Goal: Complete application form

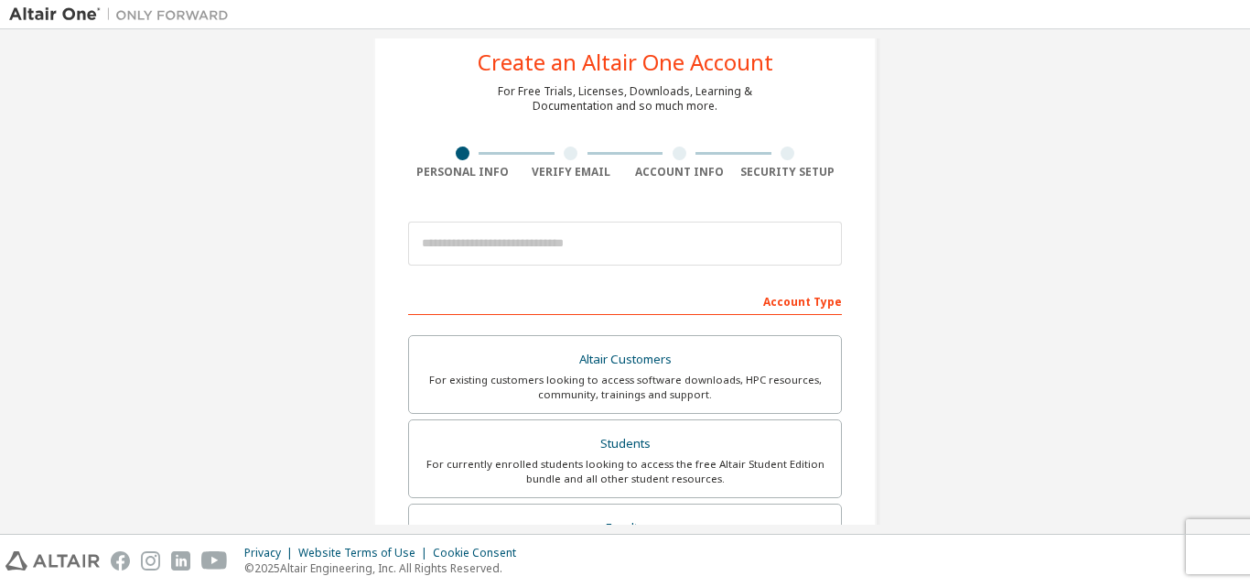
scroll to position [61, 0]
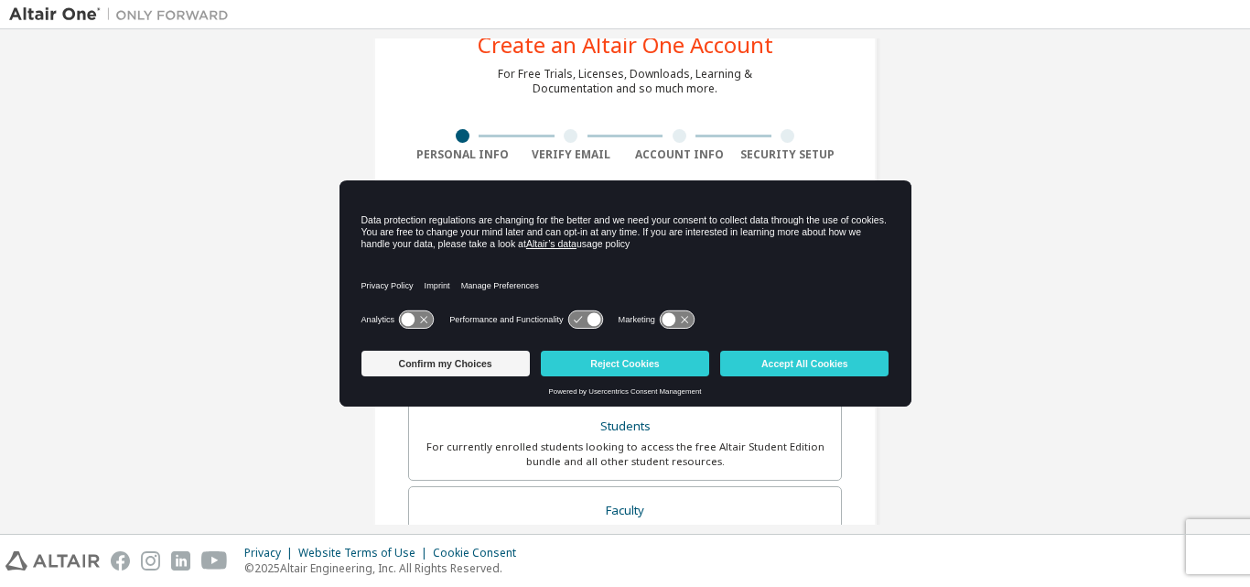
click at [544, 227] on div "Data protection regulations are changing for the better and we need your consen…" at bounding box center [625, 232] width 528 height 36
click at [614, 359] on button "Reject Cookies" at bounding box center [625, 363] width 168 height 26
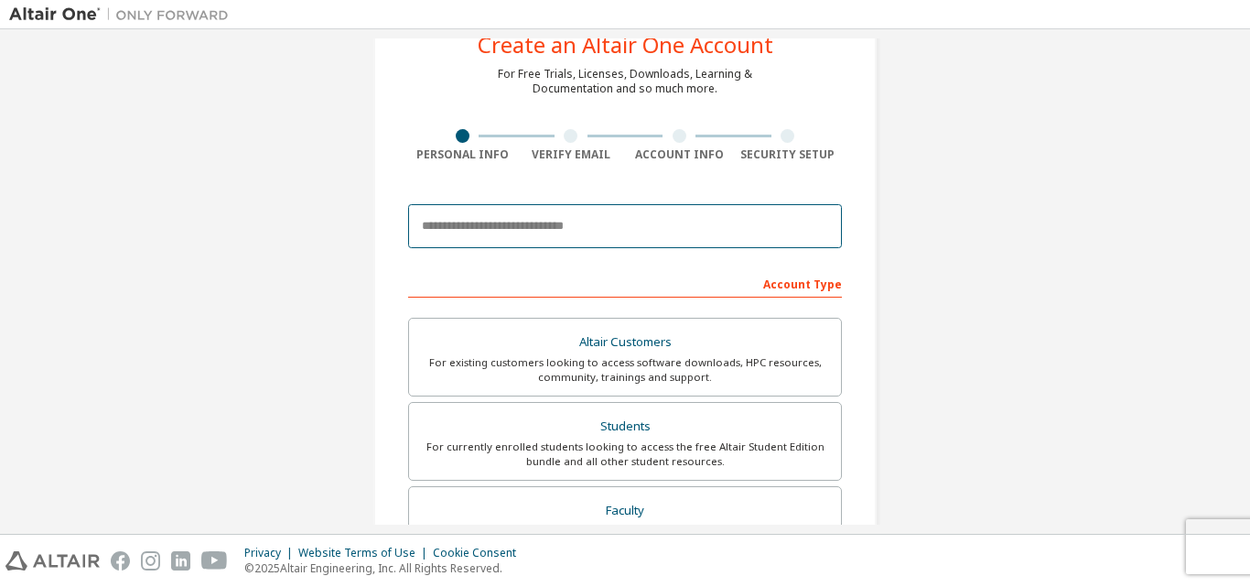
click at [524, 219] on input "email" at bounding box center [625, 226] width 434 height 44
type input "**********"
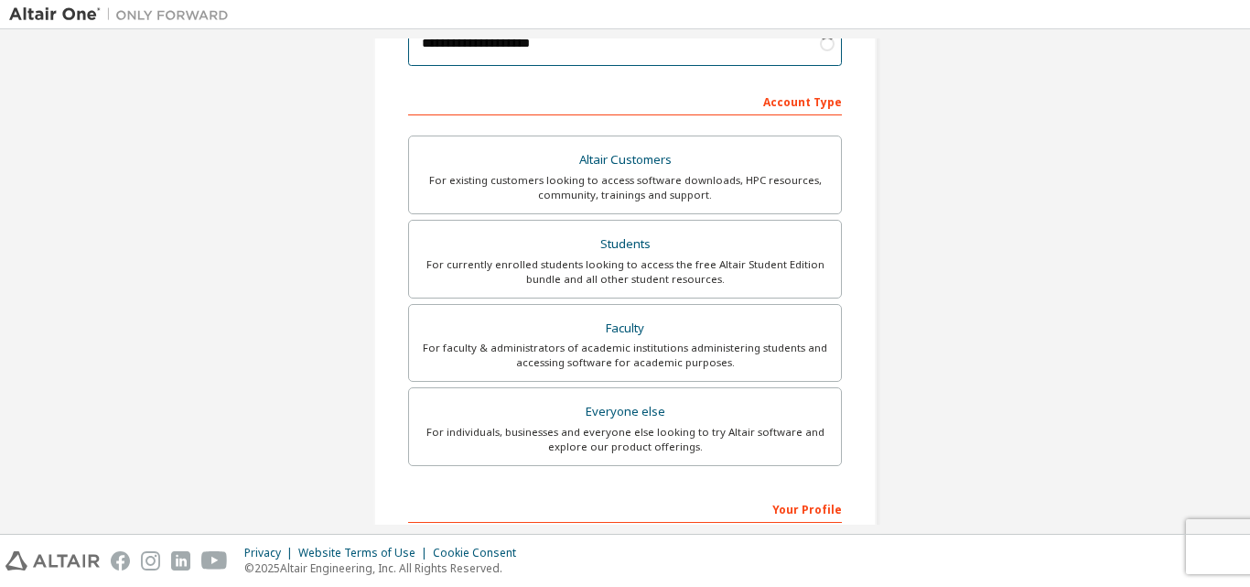
scroll to position [244, 0]
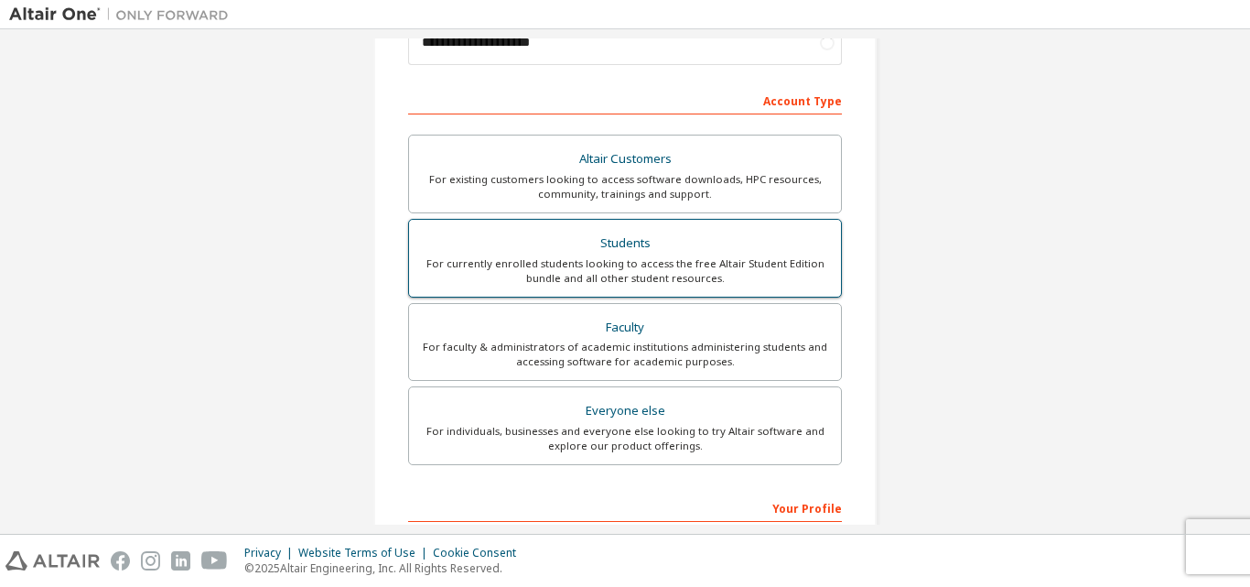
click at [543, 256] on div "For currently enrolled students looking to access the free Altair Student Editi…" at bounding box center [625, 270] width 410 height 29
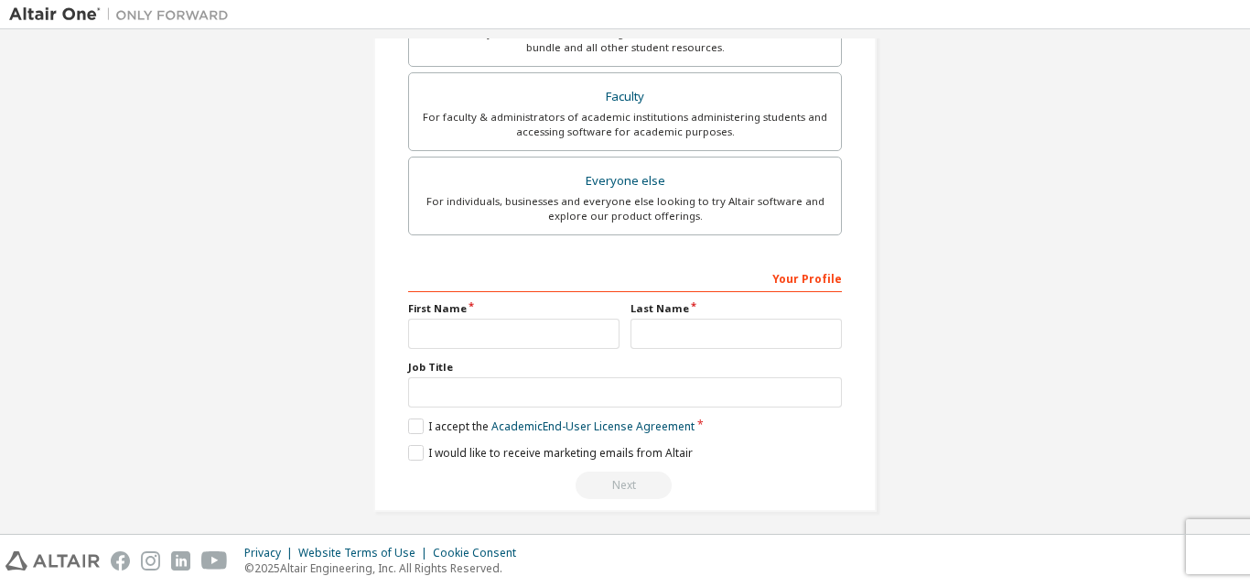
scroll to position [531, 0]
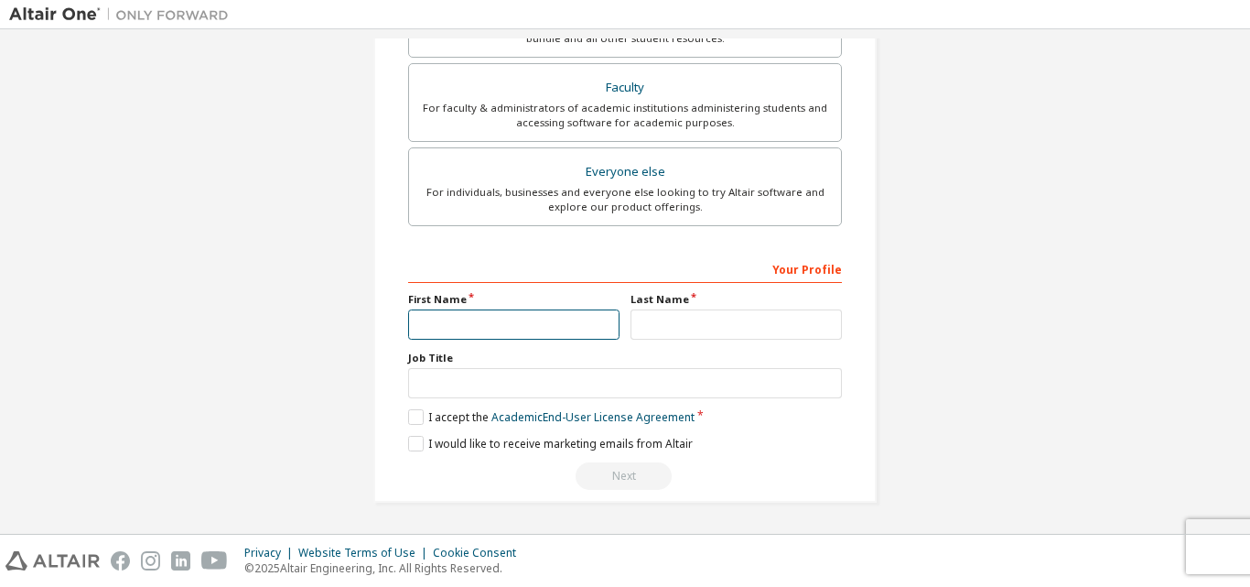
click at [515, 329] on input "text" at bounding box center [513, 324] width 211 height 30
type input "******"
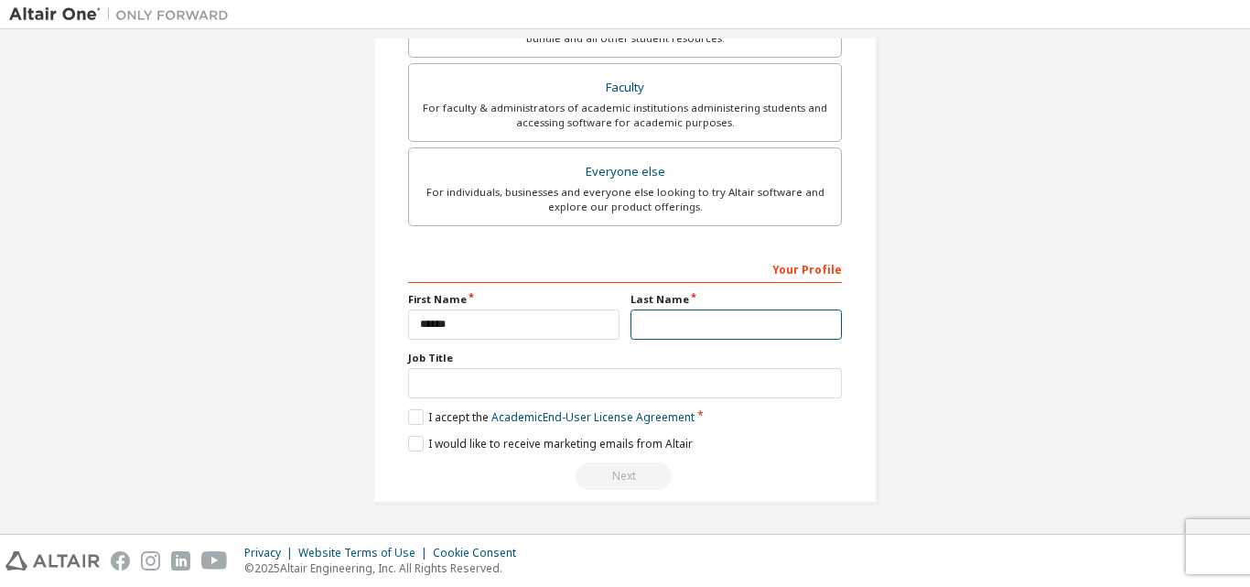
click at [670, 314] on input "text" at bounding box center [735, 324] width 211 height 30
type input "**********"
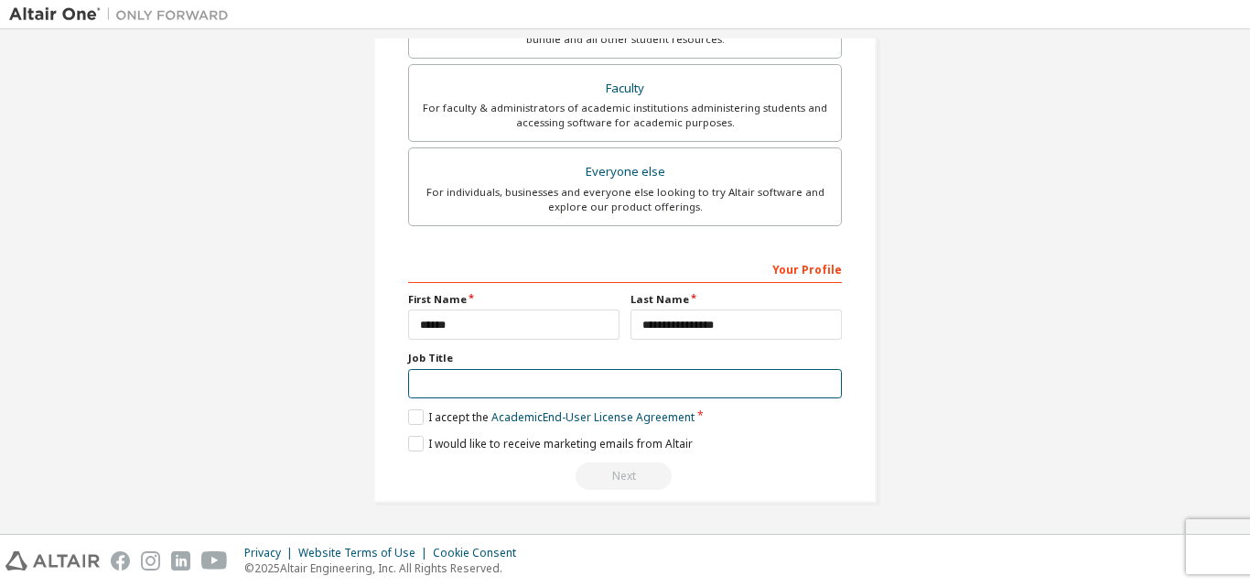
click at [648, 381] on input "text" at bounding box center [625, 384] width 434 height 30
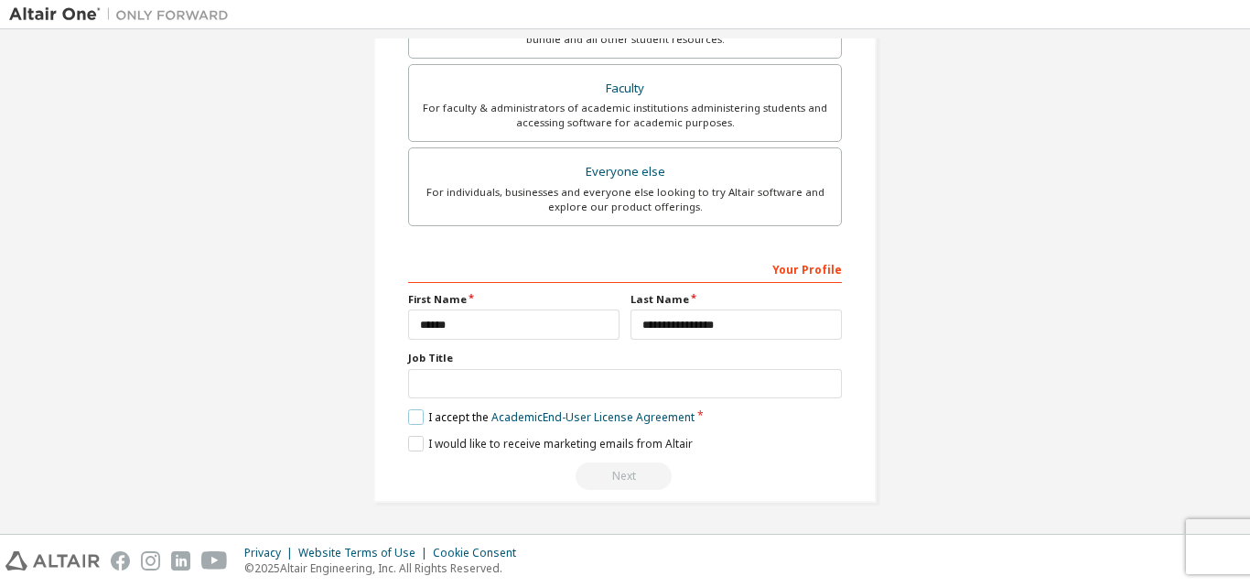
click at [408, 418] on label "I accept the Academic End-User License Agreement" at bounding box center [551, 417] width 286 height 16
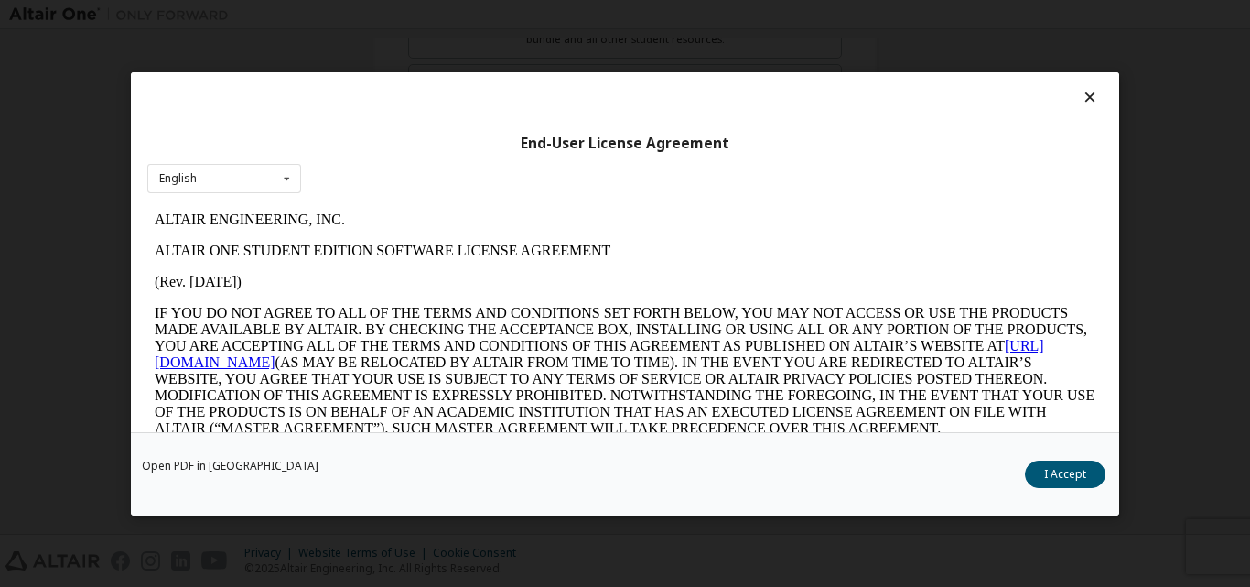
scroll to position [0, 0]
click at [1080, 462] on button "I Accept" at bounding box center [1065, 472] width 81 height 27
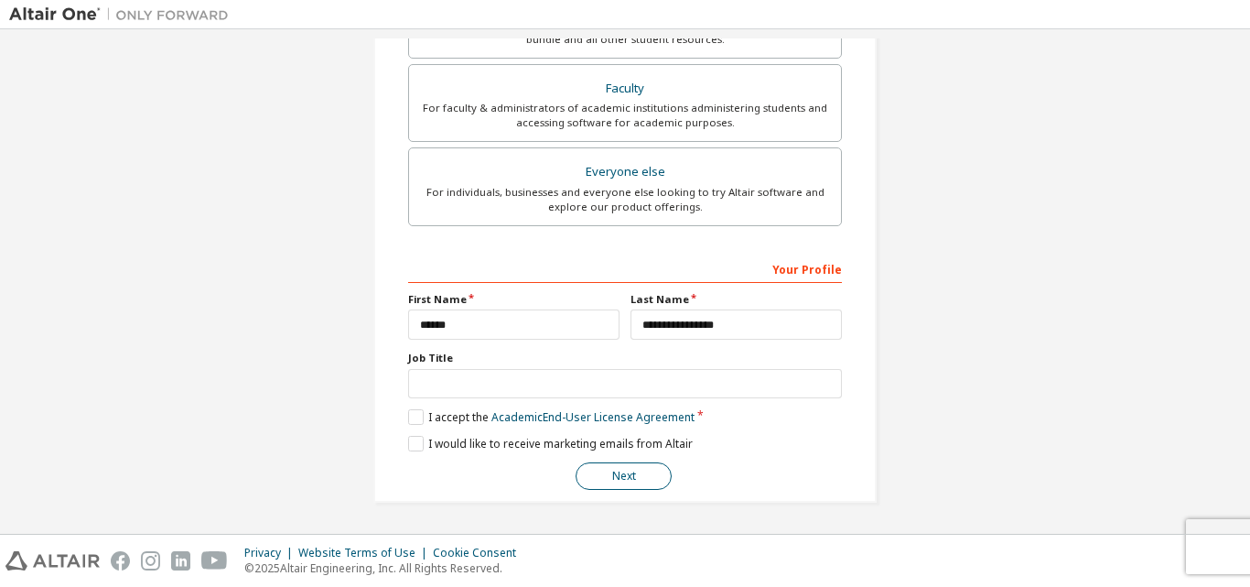
click at [632, 469] on button "Next" at bounding box center [624, 475] width 96 height 27
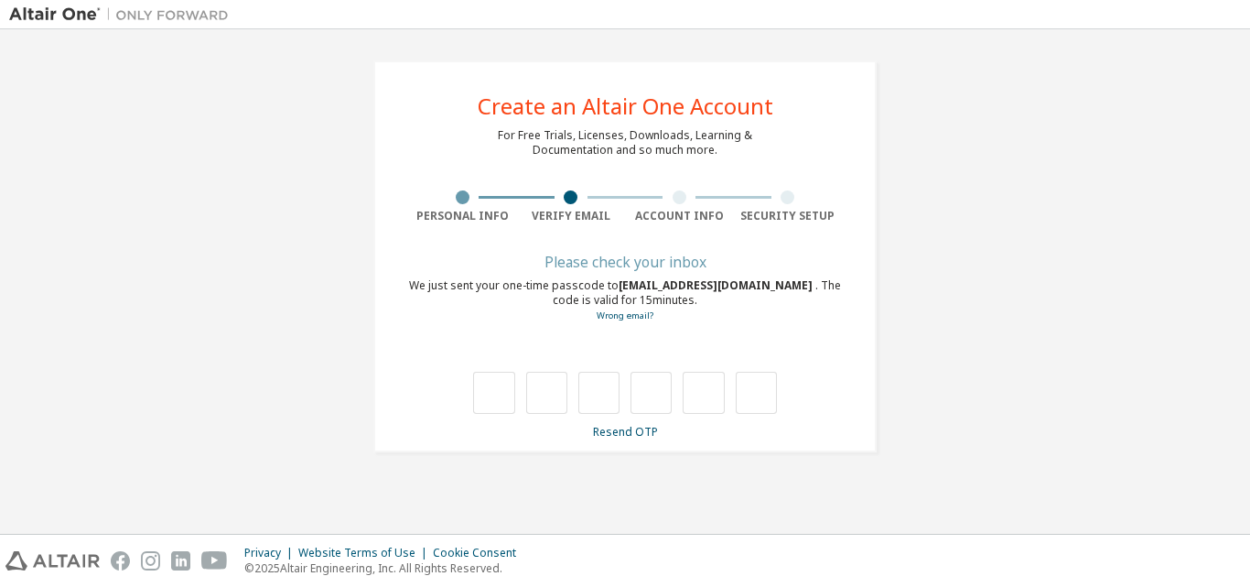
type input "*"
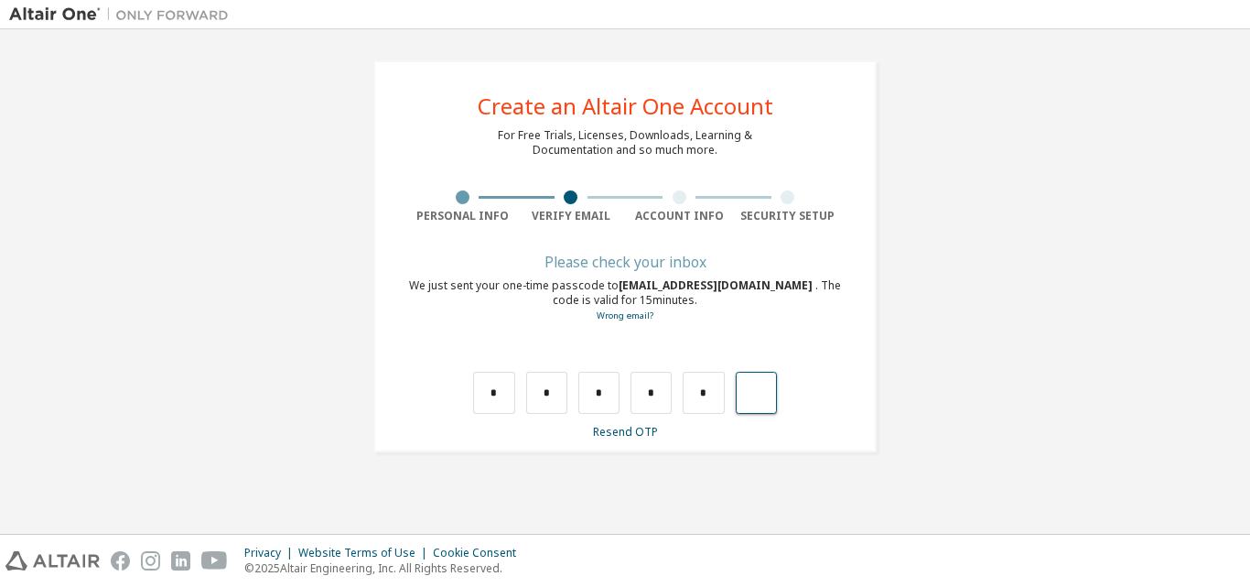
type input "*"
